Goal: Information Seeking & Learning: Learn about a topic

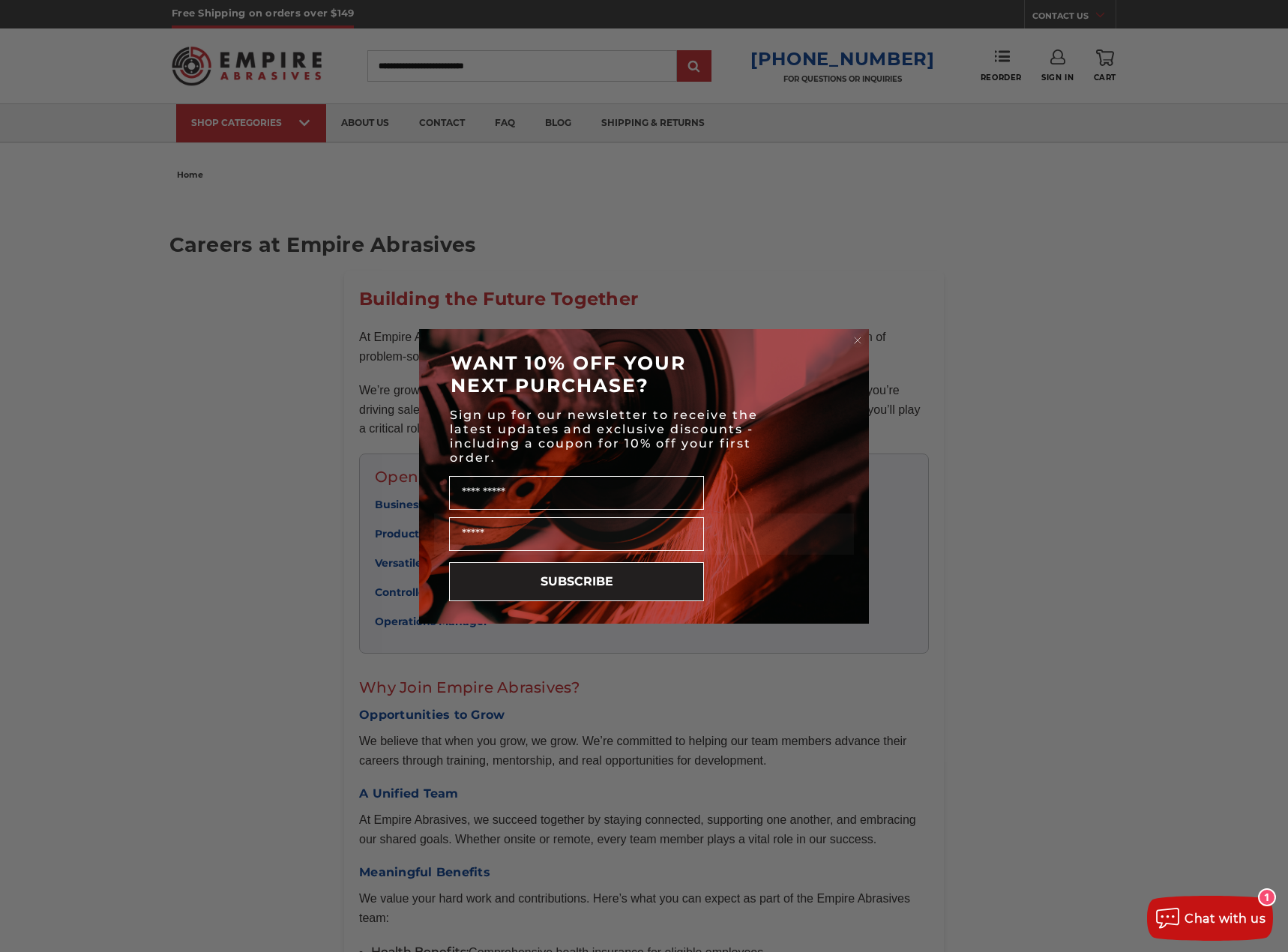
click at [859, 341] on icon "Close dialog" at bounding box center [857, 340] width 6 height 6
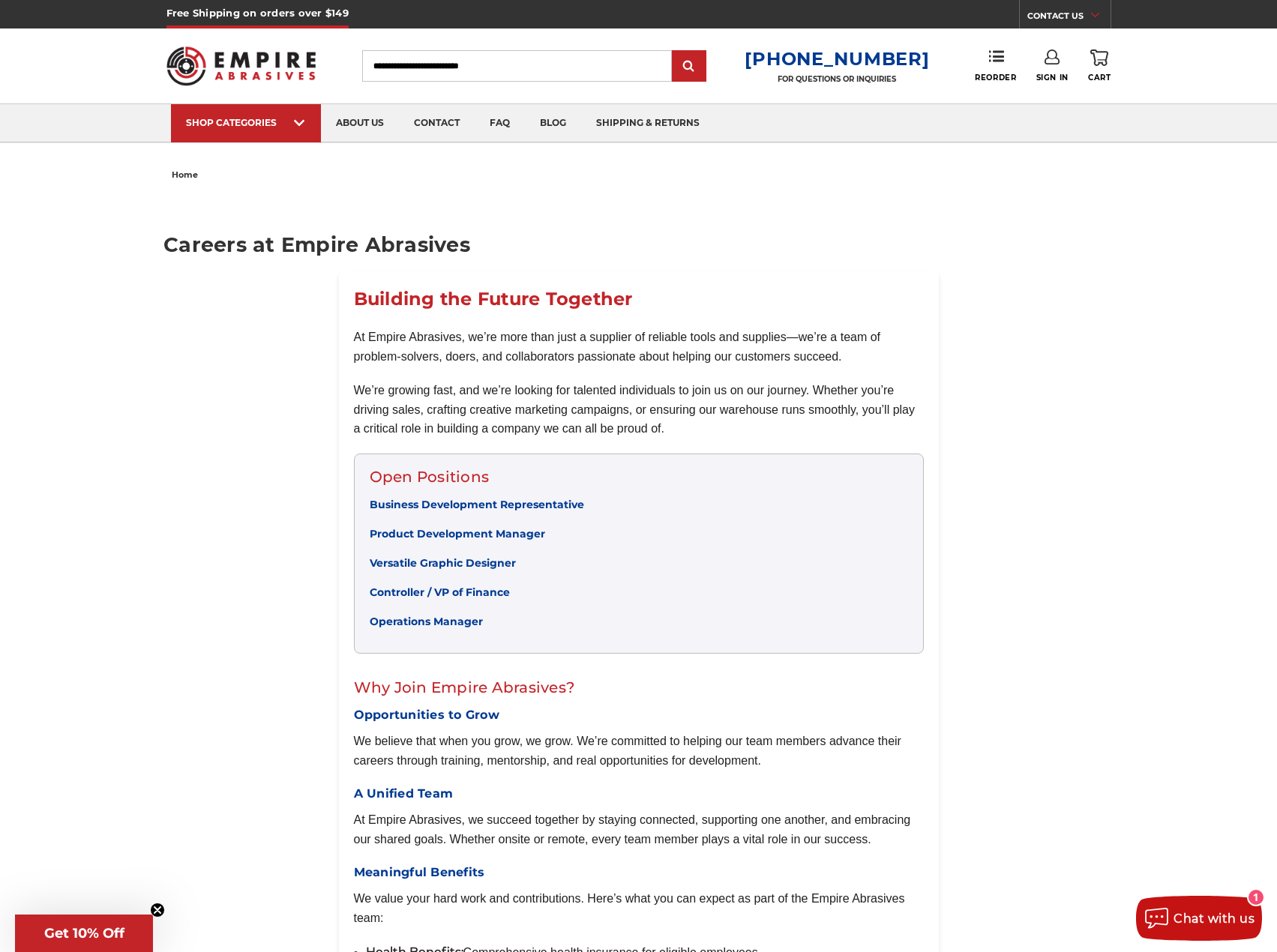
click at [431, 597] on link "Controller / VP of Finance" at bounding box center [440, 593] width 140 height 13
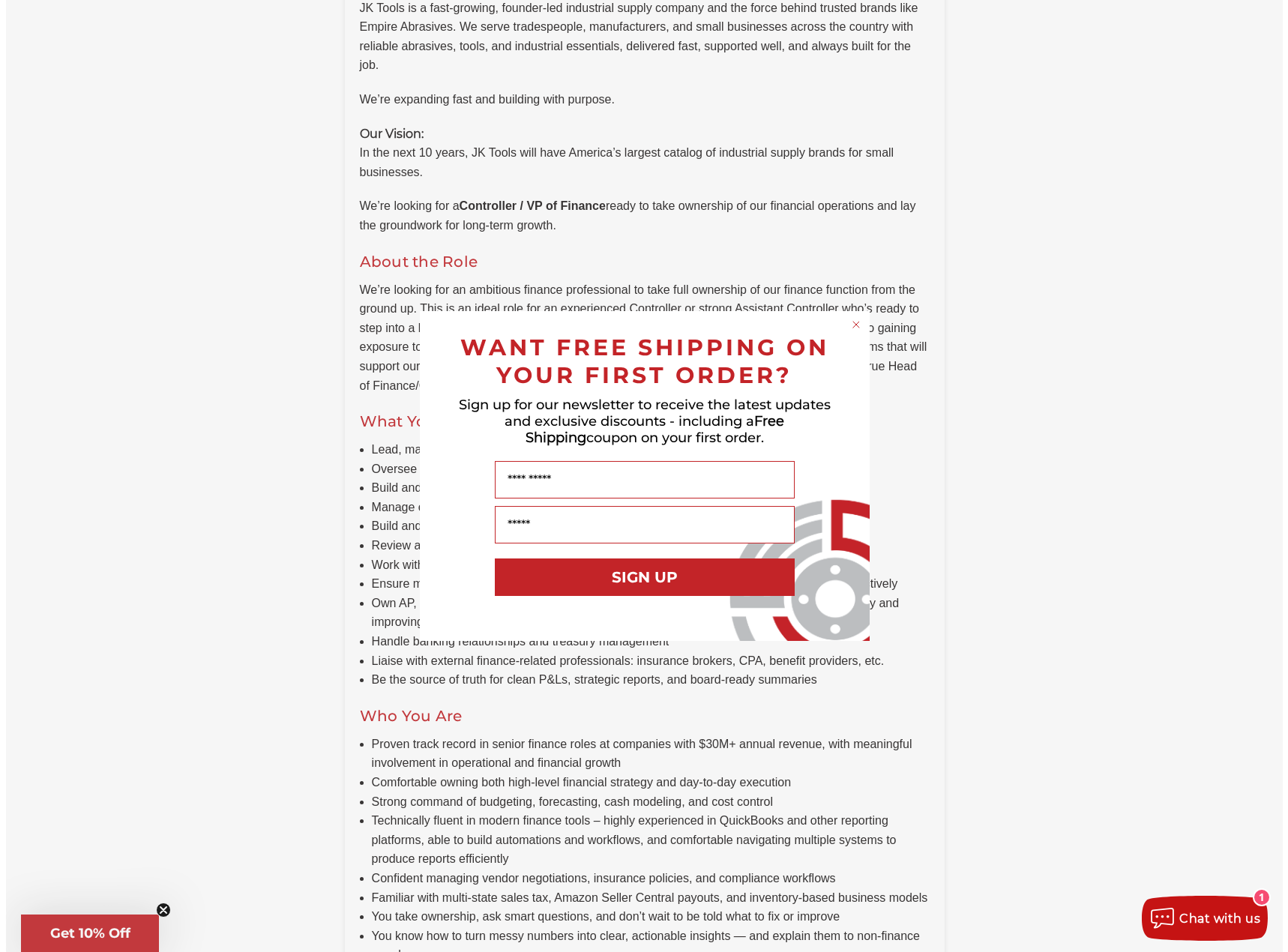
scroll to position [450, 0]
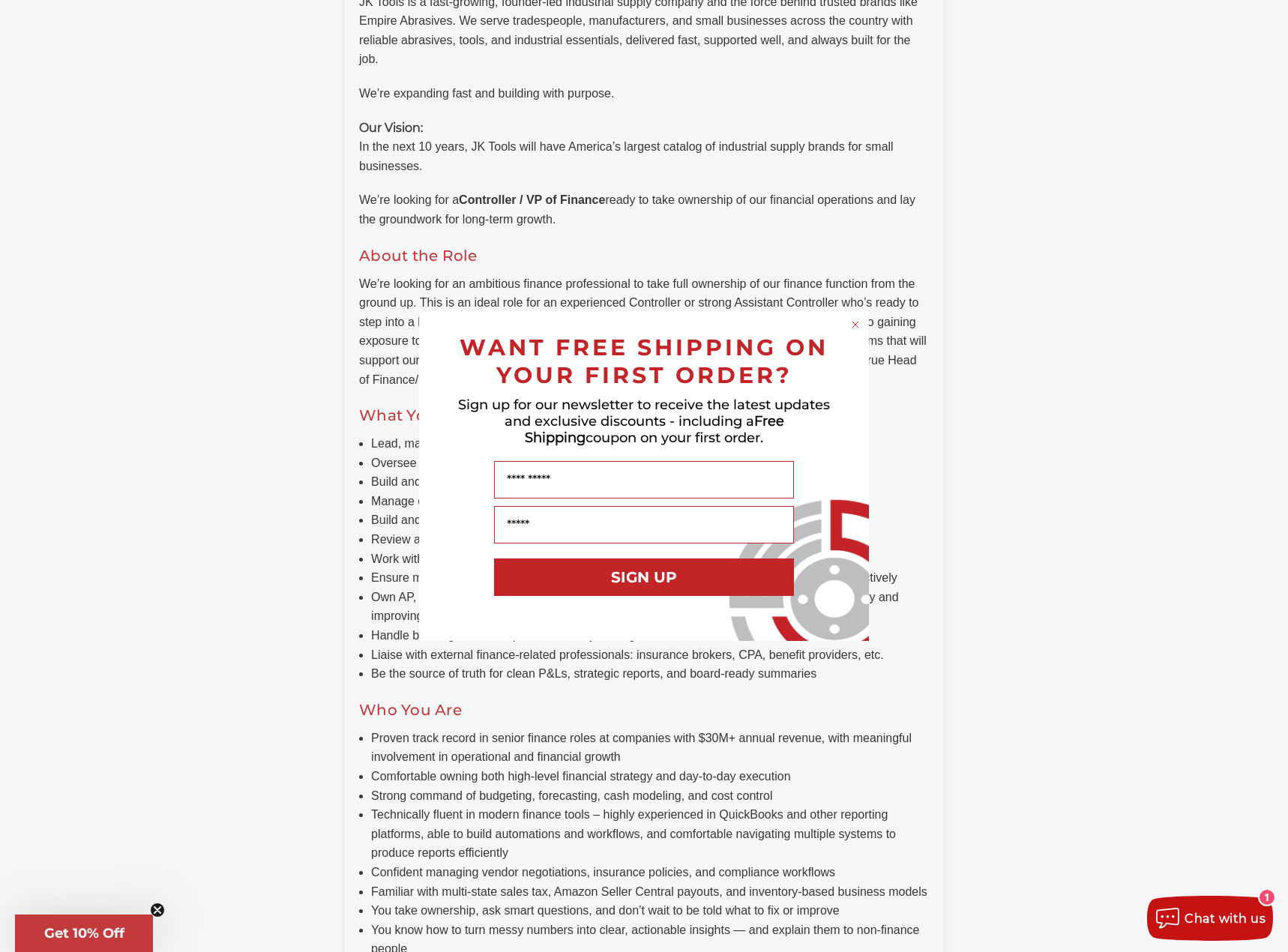
click at [857, 321] on circle "Close dialog" at bounding box center [855, 325] width 14 height 14
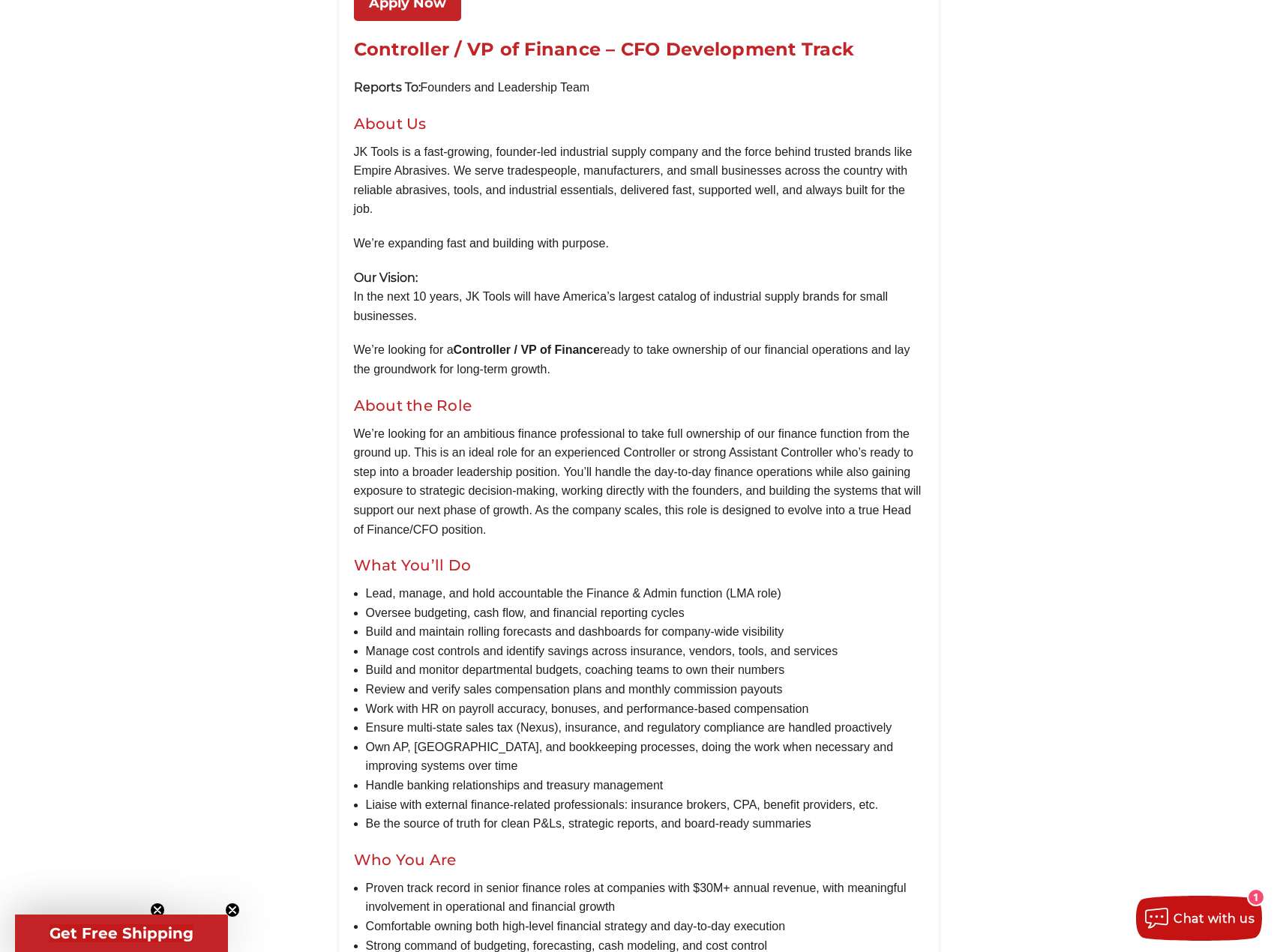
scroll to position [0, 0]
